Goal: Task Accomplishment & Management: Manage account settings

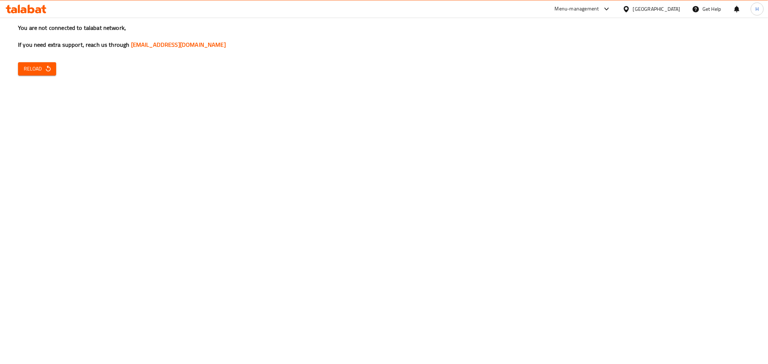
click at [46, 69] on icon "button" at bounding box center [48, 68] width 7 height 7
click at [45, 65] on icon "button" at bounding box center [48, 68] width 7 height 7
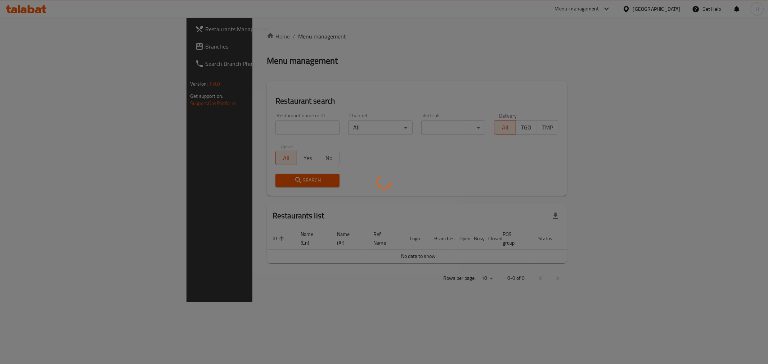
click at [200, 121] on div at bounding box center [384, 182] width 768 height 364
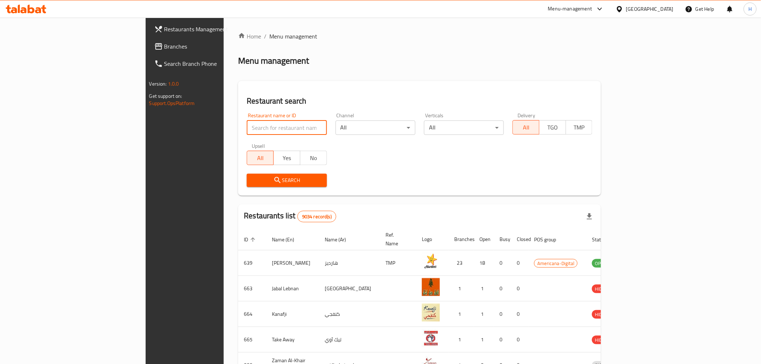
click at [247, 129] on input "search" at bounding box center [287, 128] width 80 height 14
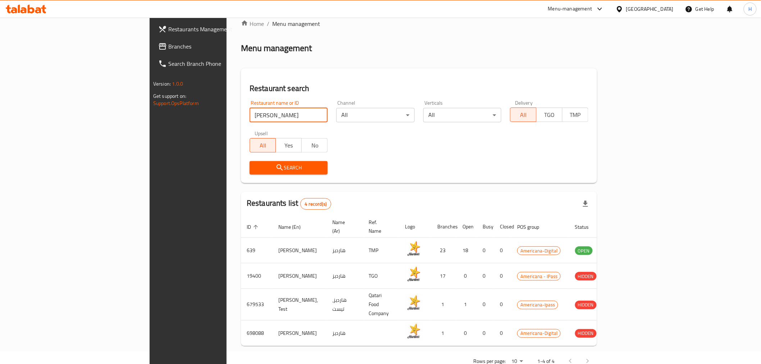
scroll to position [20, 0]
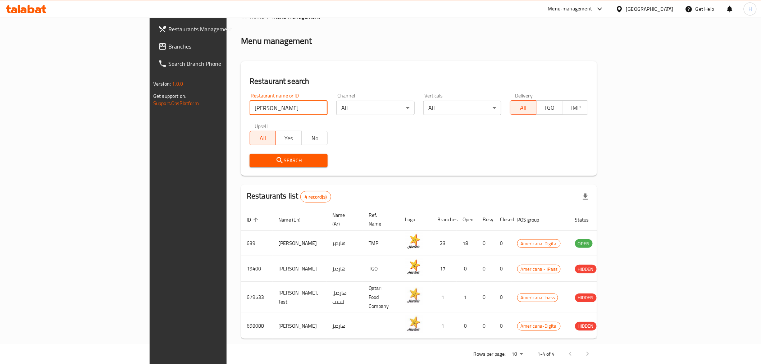
click at [250, 107] on input "[PERSON_NAME]" at bounding box center [289, 108] width 78 height 14
type input "mcd"
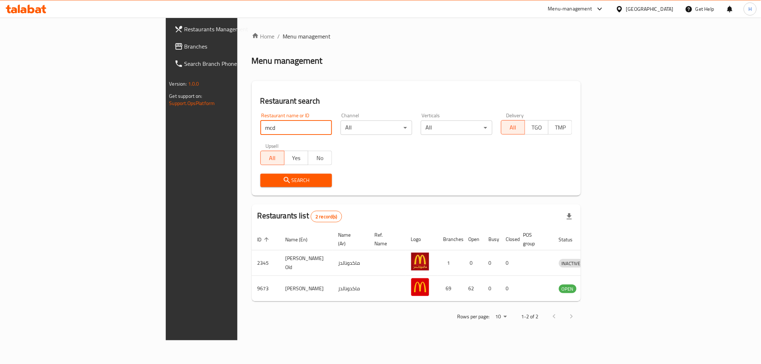
scroll to position [0, 0]
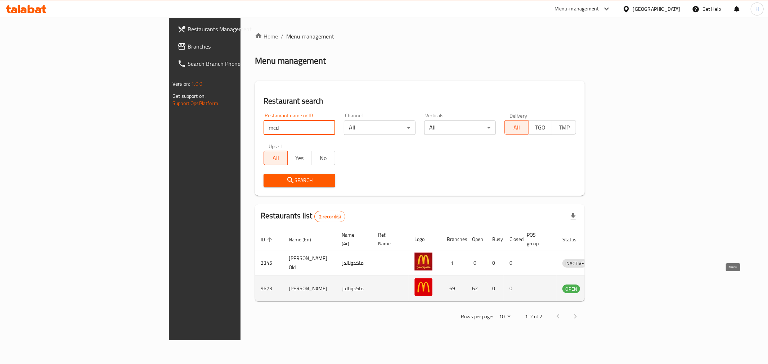
click at [610, 284] on icon "enhanced table" at bounding box center [605, 288] width 9 height 9
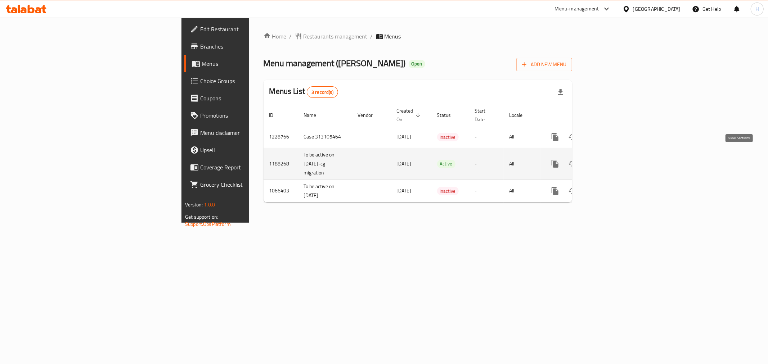
click at [610, 160] on icon "enhanced table" at bounding box center [606, 163] width 6 height 6
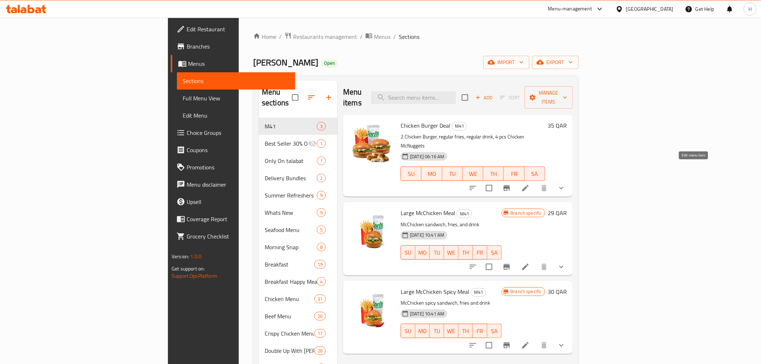
click at [530, 184] on icon at bounding box center [525, 188] width 9 height 9
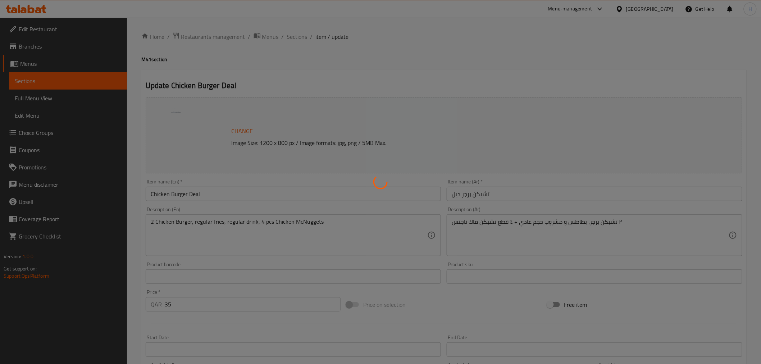
type input "إختيارك من المشروب::-"
type input "1"
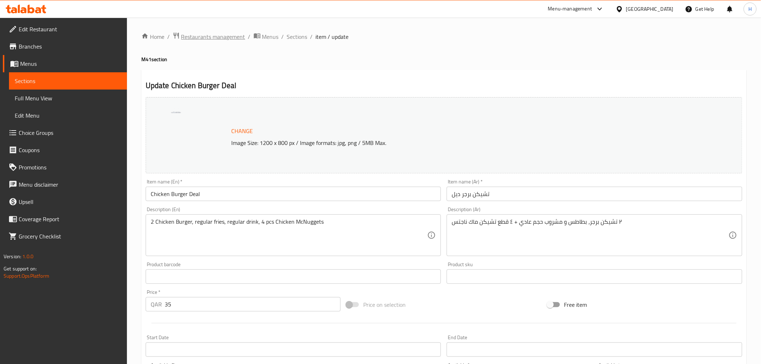
click at [209, 35] on span "Restaurants management" at bounding box center [213, 36] width 64 height 9
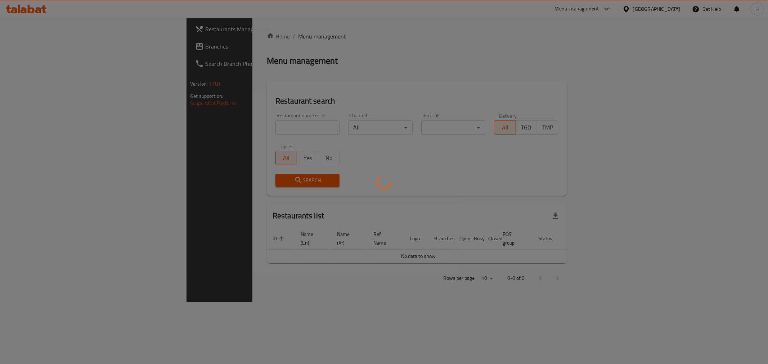
click at [232, 123] on div at bounding box center [384, 182] width 768 height 364
click at [232, 124] on div at bounding box center [384, 182] width 768 height 364
click at [232, 125] on div at bounding box center [384, 182] width 768 height 364
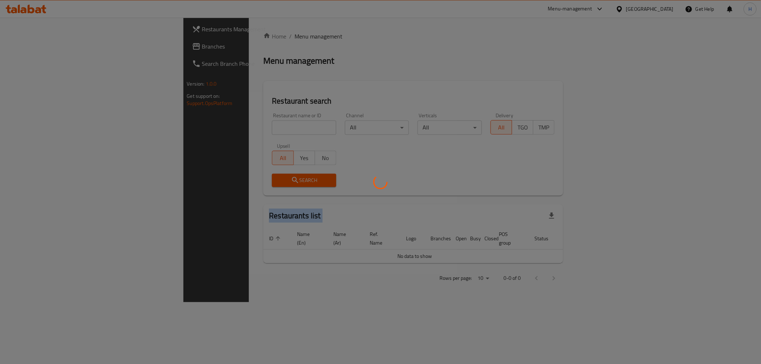
click at [232, 125] on div at bounding box center [380, 182] width 761 height 364
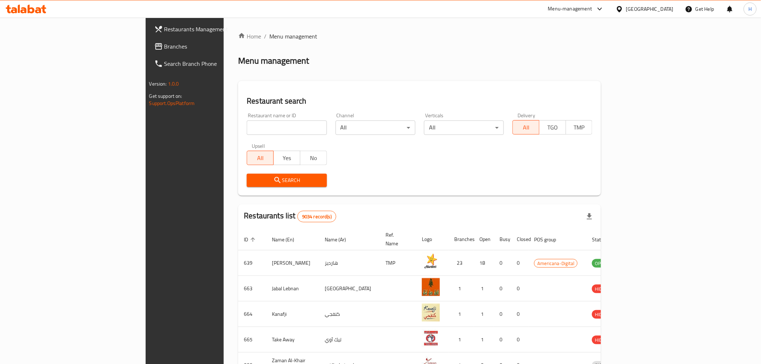
click at [247, 128] on input "search" at bounding box center [287, 128] width 80 height 14
type input "kfc"
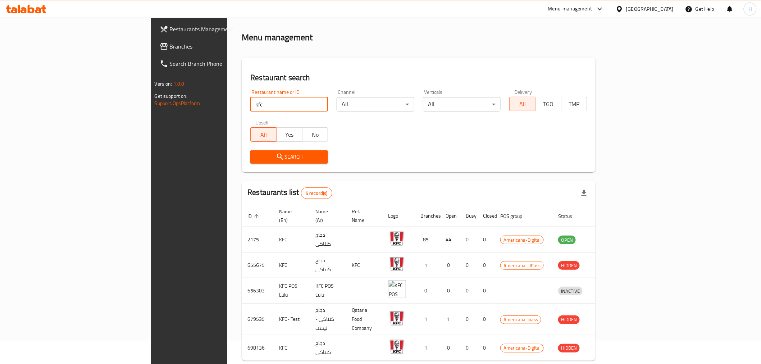
scroll to position [45, 0]
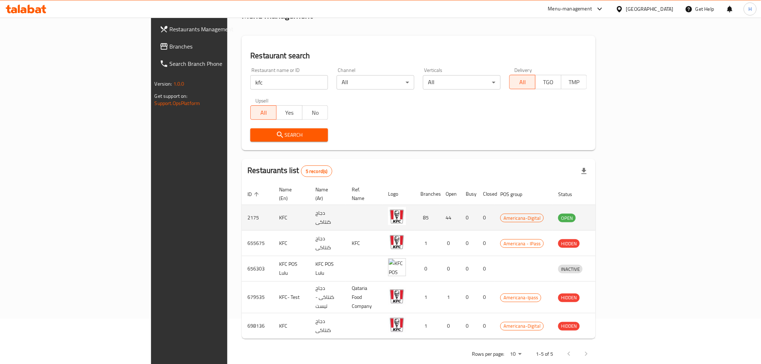
click at [242, 207] on td "2175" at bounding box center [258, 218] width 32 height 26
copy td "2175"
click at [606, 213] on icon "enhanced table" at bounding box center [601, 217] width 9 height 9
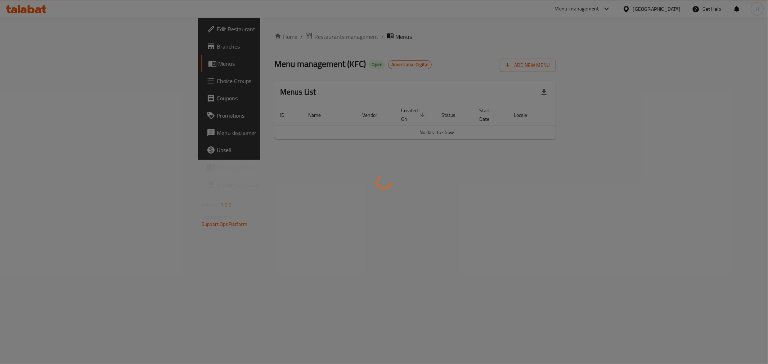
click at [29, 30] on div at bounding box center [384, 182] width 768 height 364
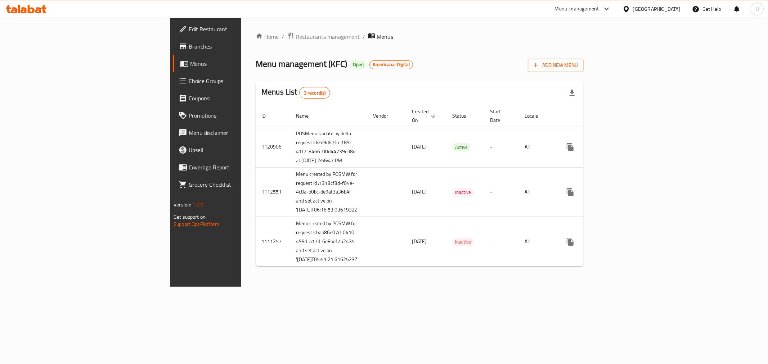
click at [189, 30] on span "Edit Restaurant" at bounding box center [241, 29] width 104 height 9
